Goal: Navigation & Orientation: Understand site structure

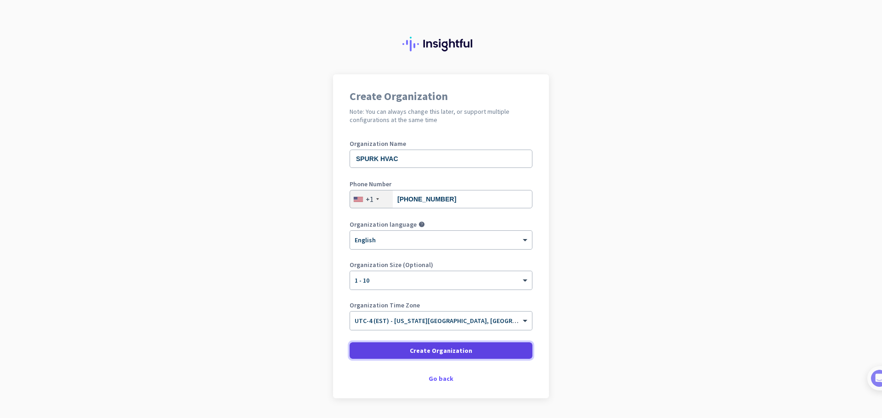
click at [441, 353] on span "Create Organization" at bounding box center [441, 350] width 62 height 9
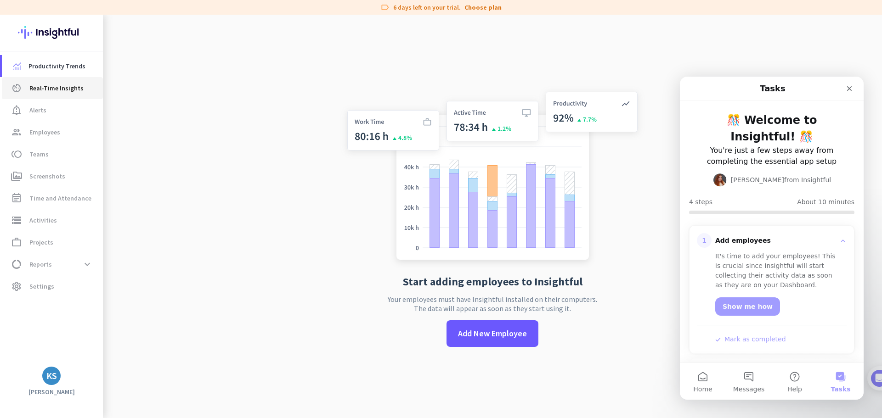
click at [55, 92] on span "Real-Time Insights" at bounding box center [56, 88] width 54 height 11
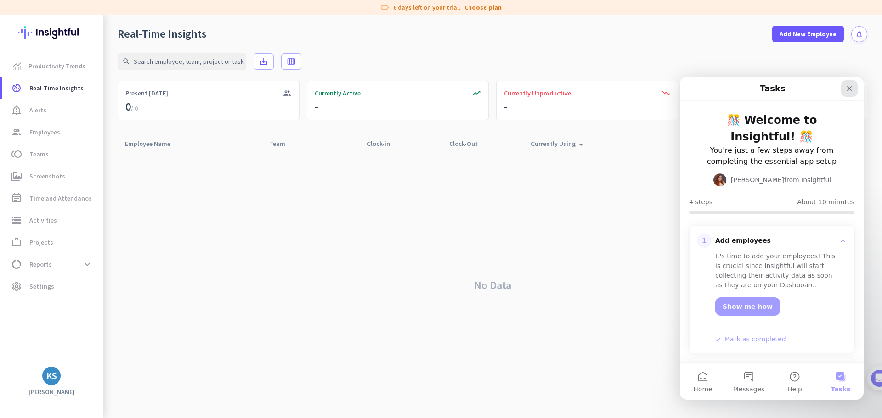
click at [849, 91] on icon "Close" at bounding box center [849, 88] width 7 height 7
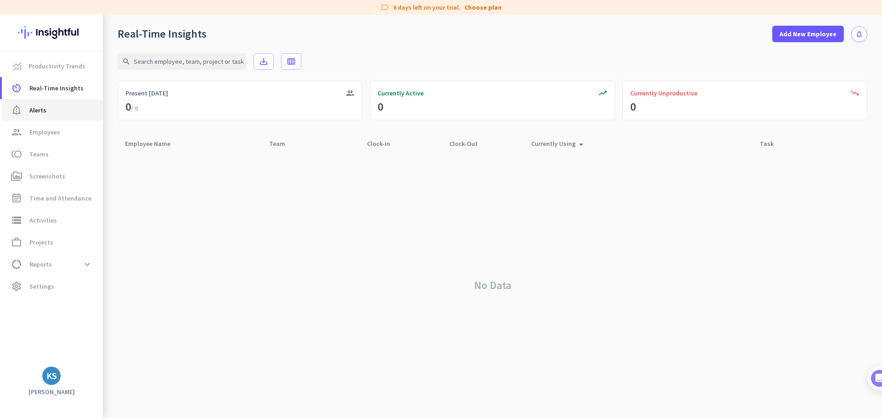
click at [35, 109] on span "Alerts" at bounding box center [37, 110] width 17 height 11
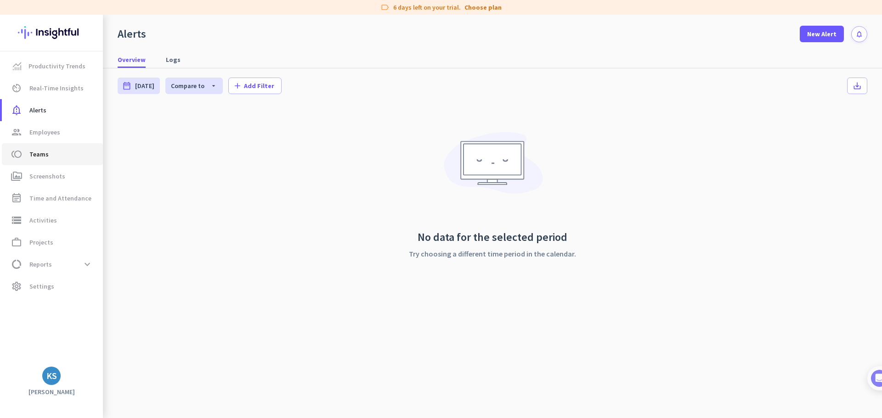
click at [41, 157] on span "Teams" at bounding box center [38, 154] width 19 height 11
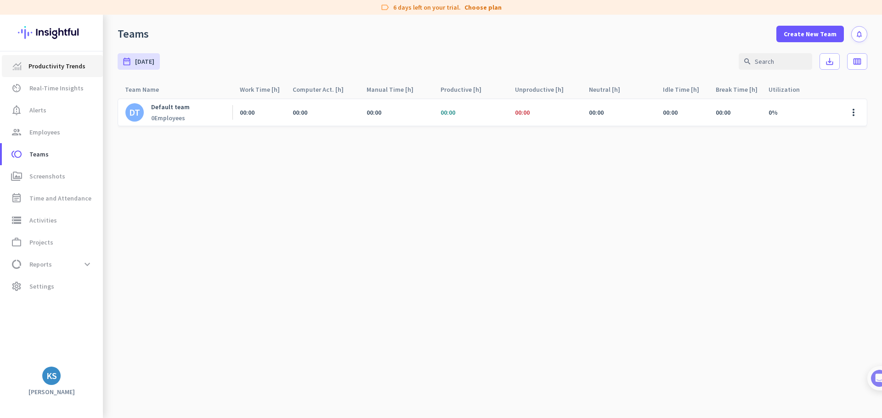
click at [59, 68] on span "Productivity Trends" at bounding box center [56, 66] width 57 height 11
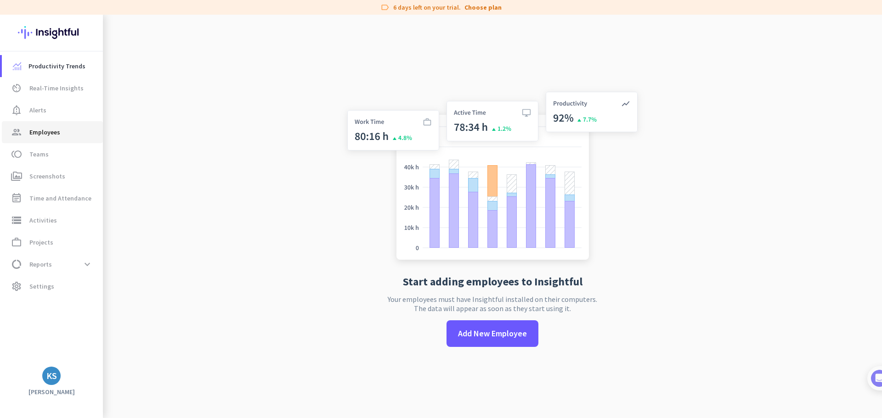
click at [50, 134] on span "Employees" at bounding box center [44, 132] width 31 height 11
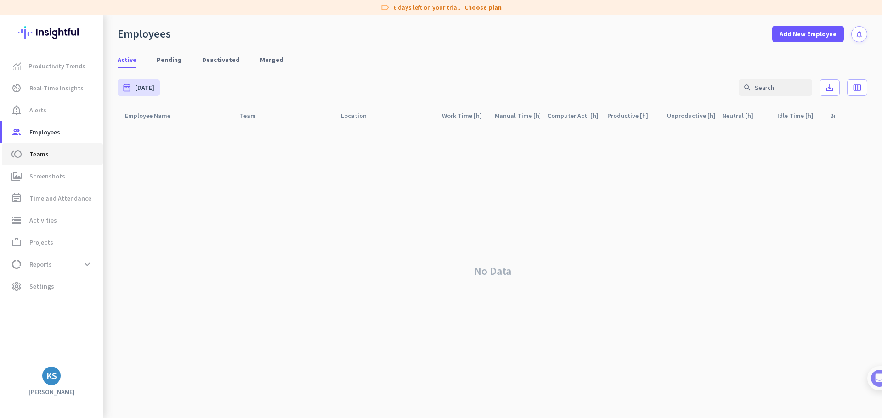
click at [37, 157] on span "Teams" at bounding box center [38, 154] width 19 height 11
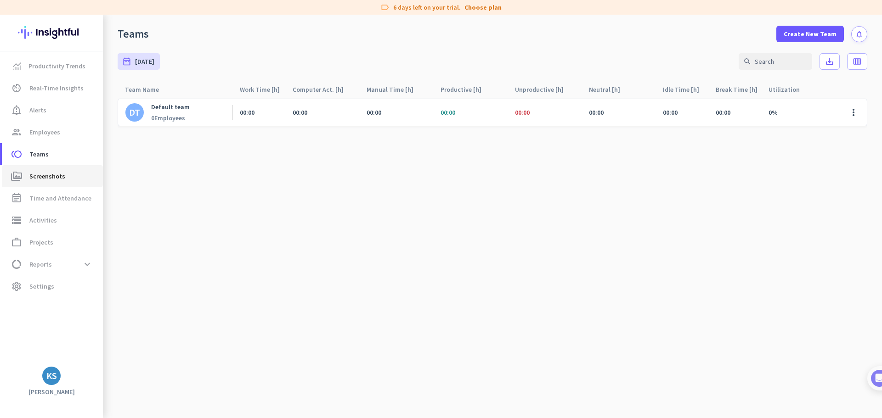
click at [46, 178] on span "Screenshots" at bounding box center [47, 176] width 36 height 11
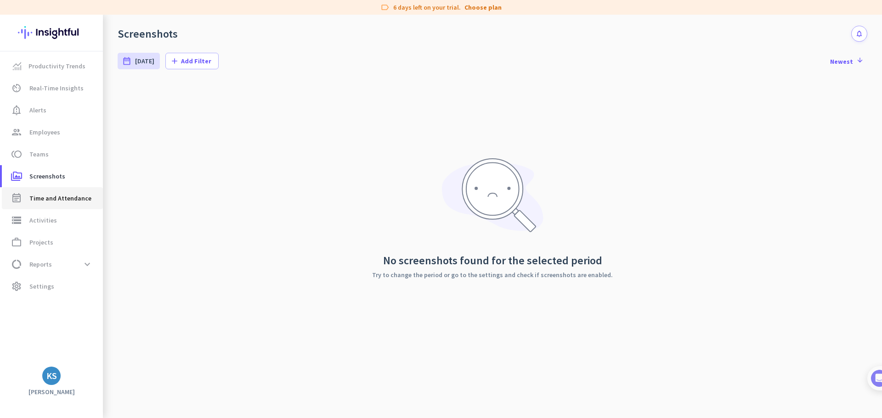
click at [51, 197] on span "Time and Attendance" at bounding box center [60, 198] width 62 height 11
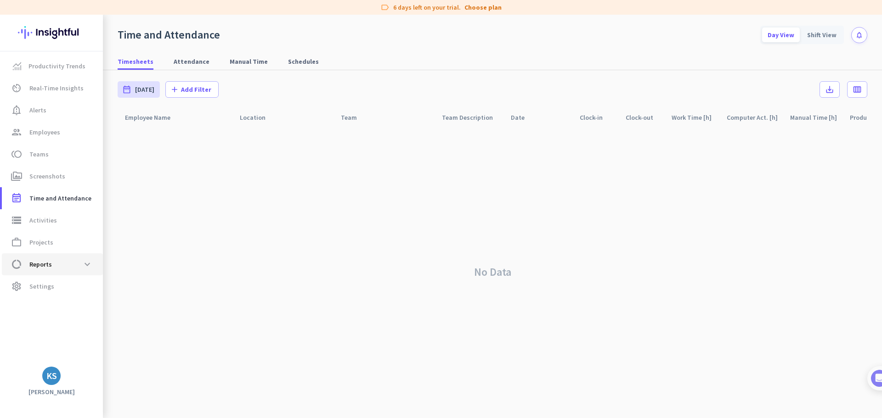
click at [44, 263] on span "Reports" at bounding box center [40, 264] width 23 height 11
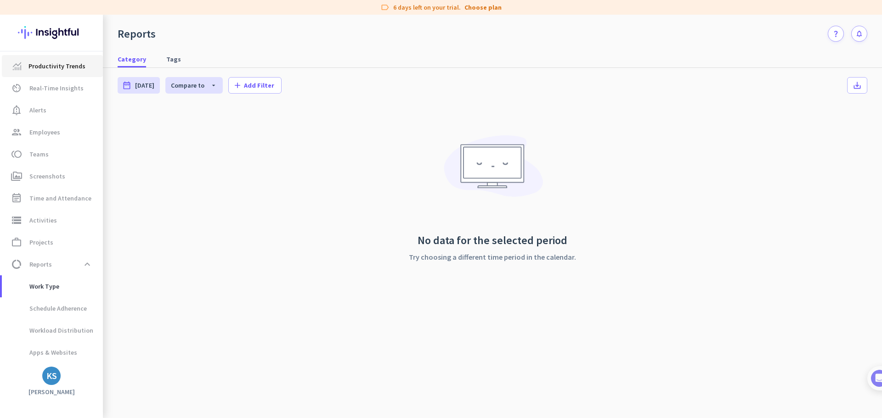
click at [54, 68] on span "Productivity Trends" at bounding box center [56, 66] width 57 height 11
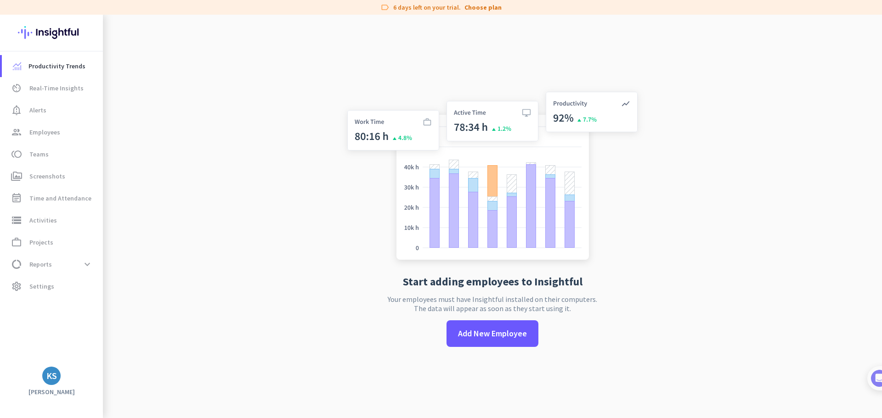
click at [49, 36] on img at bounding box center [51, 33] width 67 height 36
